Goal: Obtain resource: Download file/media

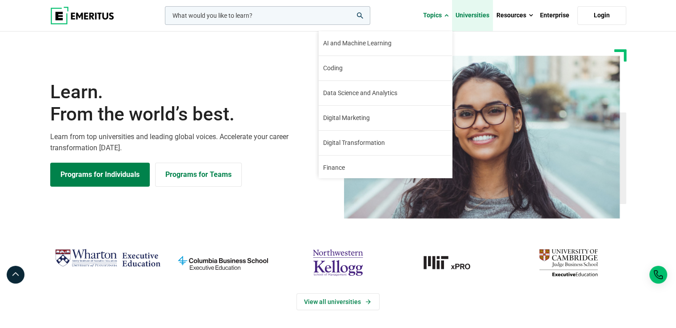
click at [467, 14] on link "Universities" at bounding box center [472, 15] width 41 height 31
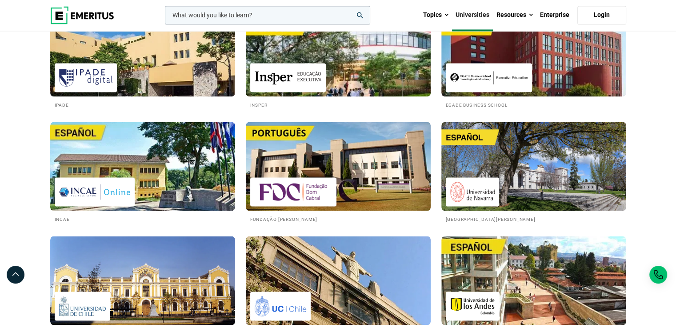
scroll to position [1542, 0]
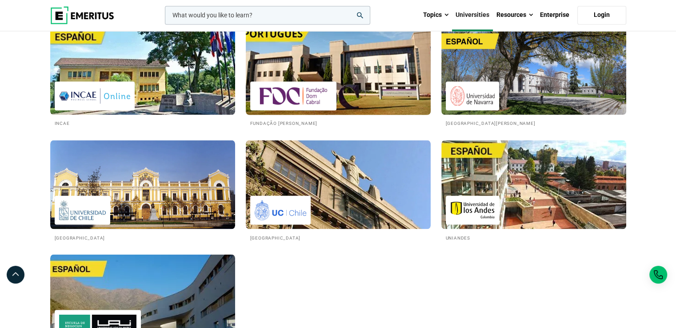
click at [376, 88] on img at bounding box center [337, 70] width 203 height 98
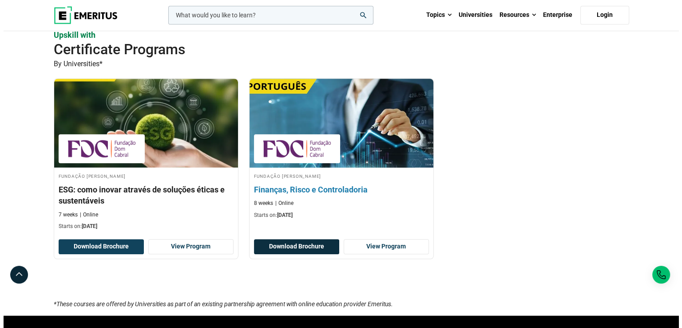
scroll to position [533, 0]
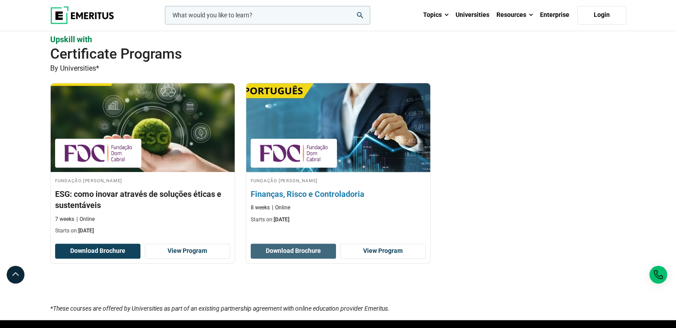
click at [316, 250] on button "Download Brochure" at bounding box center [293, 250] width 85 height 15
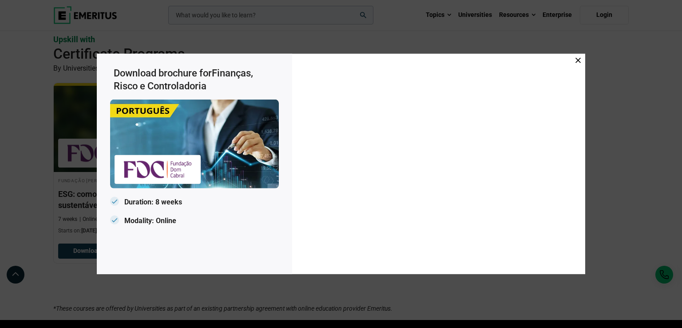
click at [483, 304] on div "Download brochure for Finanças, Risco e Controladoria Duration: 8 weeks Modalit…" at bounding box center [341, 164] width 682 height 328
